Goal: Check status: Check status

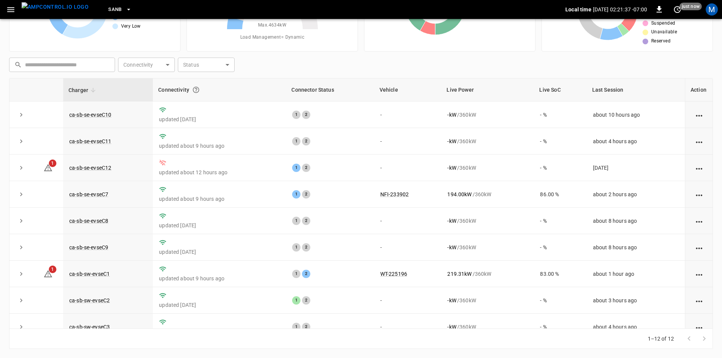
click at [610, 55] on div "​ ​ Connectivity ​ Connectivity Status ​ Status" at bounding box center [359, 63] width 707 height 17
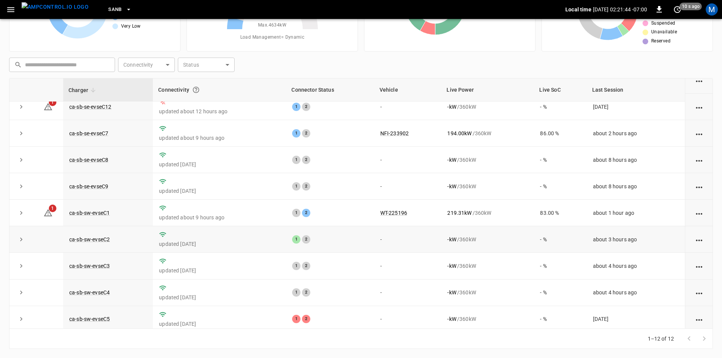
scroll to position [96, 0]
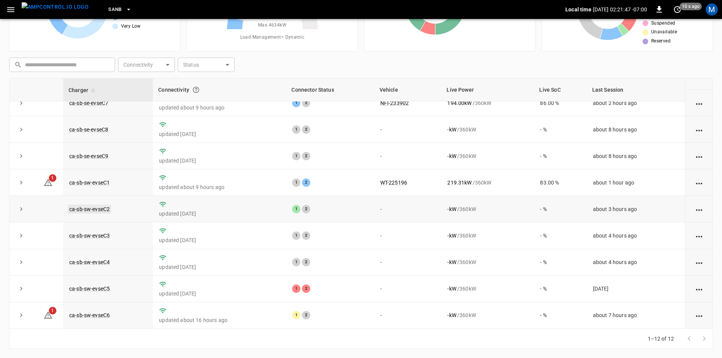
click at [96, 206] on link "ca-sb-sw-evseC2" at bounding box center [90, 208] width 44 height 9
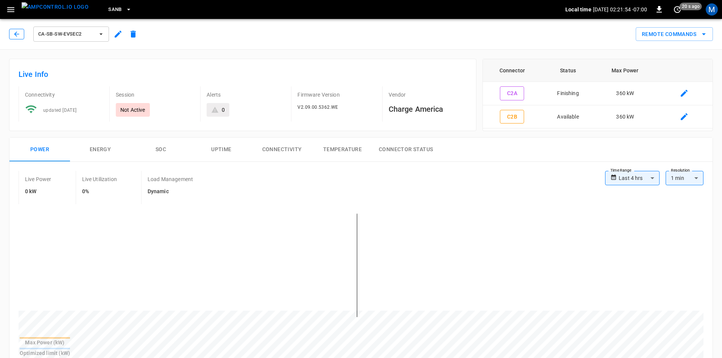
click at [14, 35] on icon "button" at bounding box center [17, 34] width 8 height 8
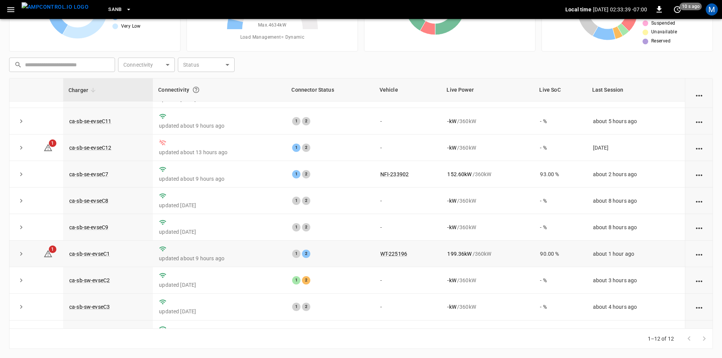
scroll to position [38, 0]
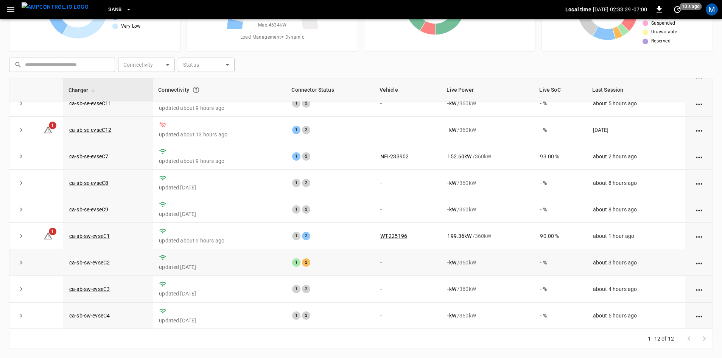
click at [88, 260] on td "ca-sb-sw-evseC2" at bounding box center [108, 262] width 90 height 27
click at [89, 266] on link "ca-sb-sw-evseC2" at bounding box center [90, 262] width 44 height 9
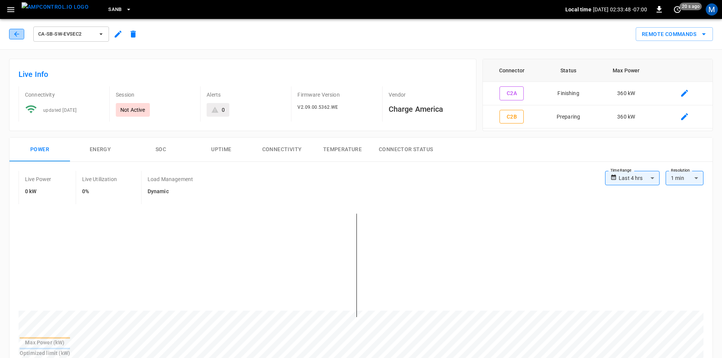
click at [21, 36] on button "button" at bounding box center [16, 34] width 15 height 11
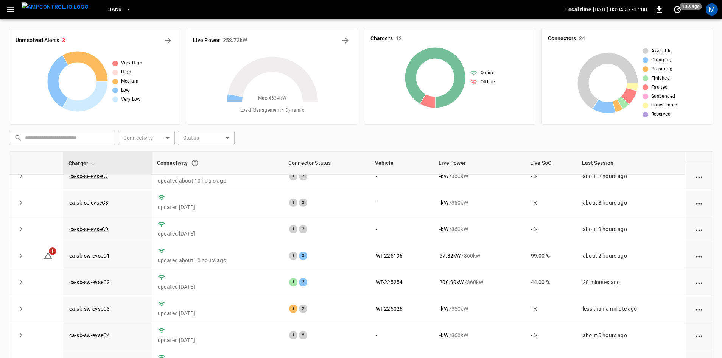
scroll to position [96, 0]
